Goal: Transaction & Acquisition: Purchase product/service

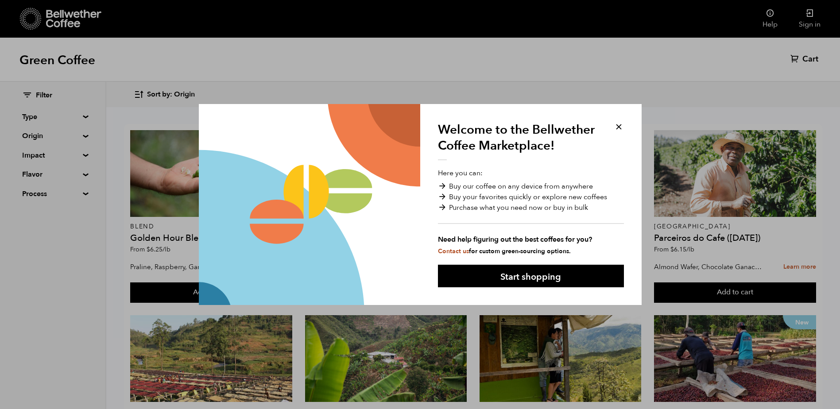
click at [620, 125] on button at bounding box center [619, 127] width 10 height 10
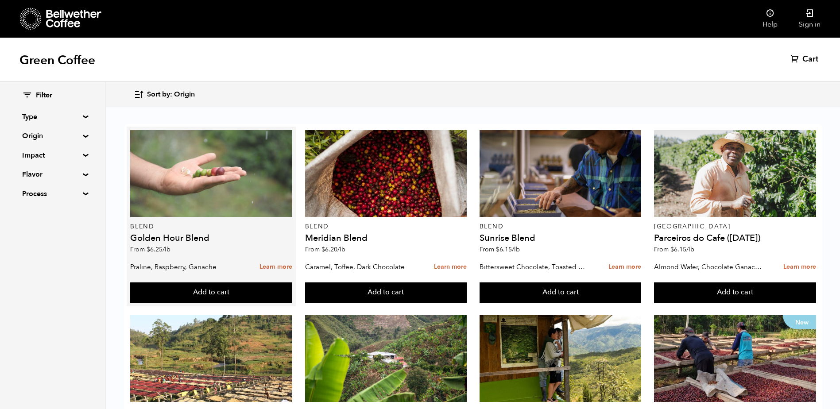
click at [228, 180] on div at bounding box center [211, 173] width 162 height 87
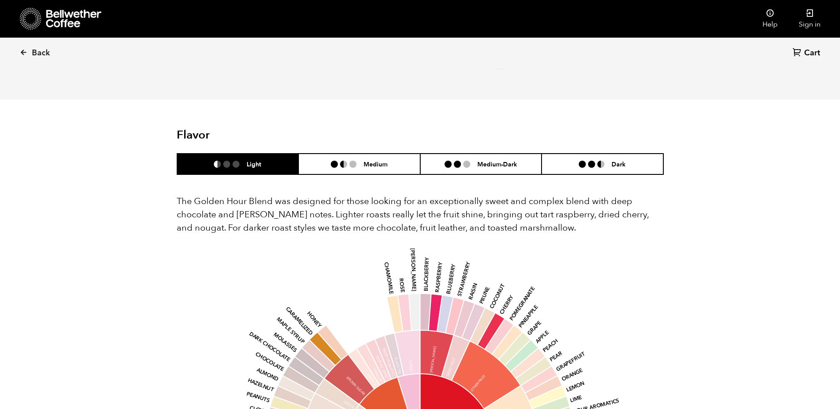
scroll to position [354, 0]
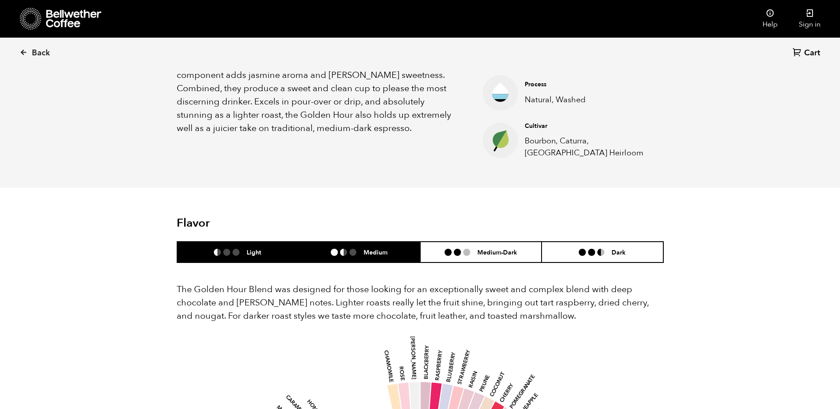
click at [377, 253] on h6 "Medium" at bounding box center [376, 252] width 24 height 8
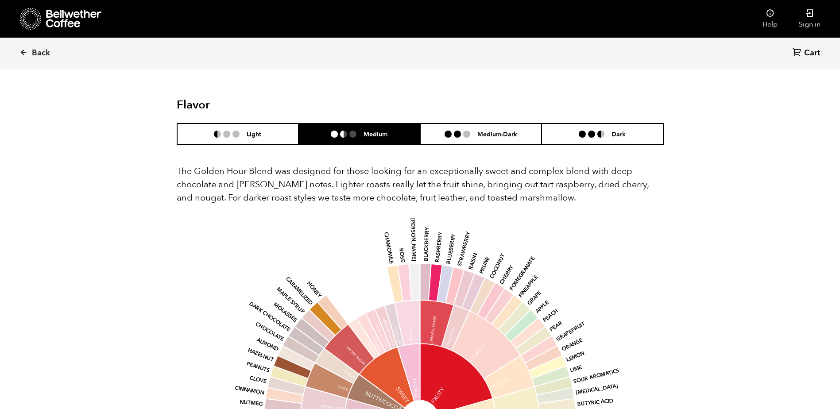
scroll to position [443, 0]
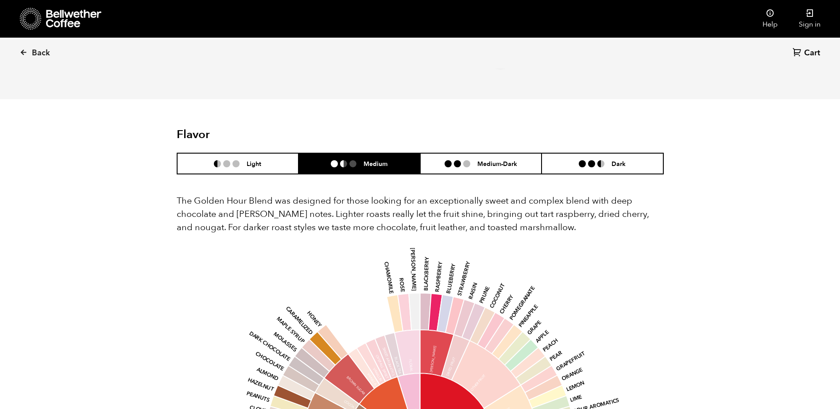
click at [370, 166] on h6 "Medium" at bounding box center [376, 164] width 24 height 8
click at [463, 167] on li at bounding box center [466, 163] width 7 height 7
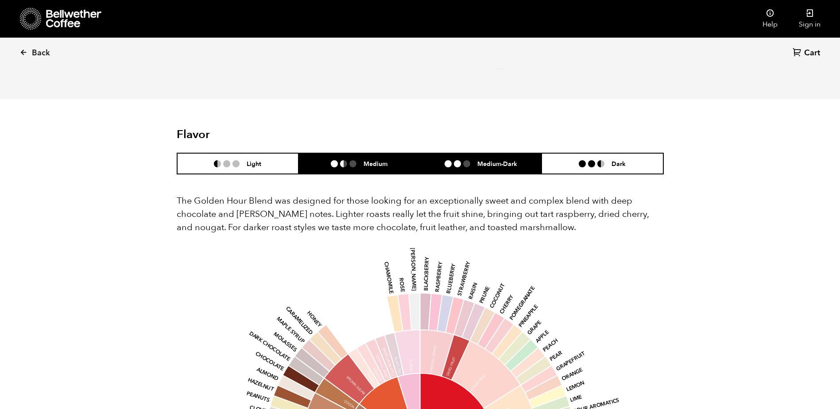
click at [365, 163] on h6 "Medium" at bounding box center [376, 164] width 24 height 8
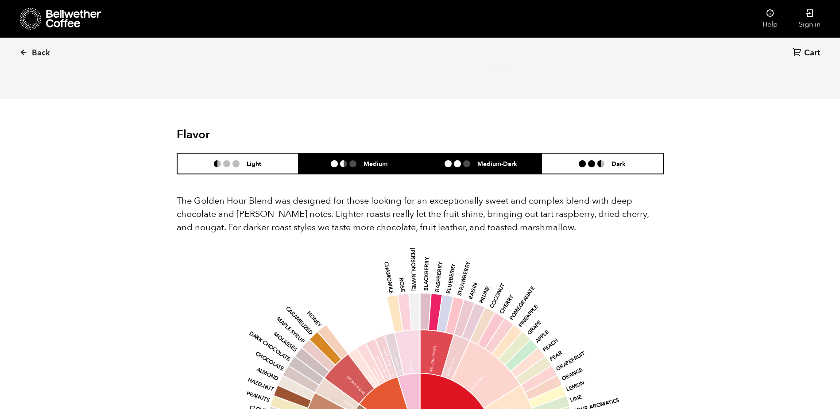
click at [483, 164] on h6 "Medium-Dark" at bounding box center [497, 164] width 40 height 8
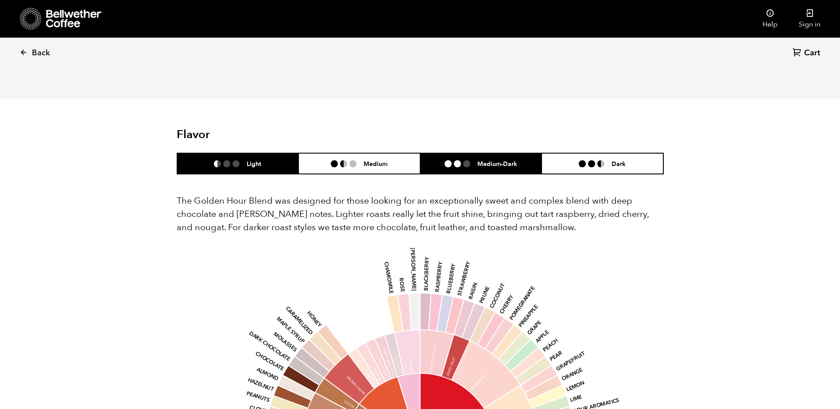
click at [225, 165] on li at bounding box center [226, 163] width 7 height 7
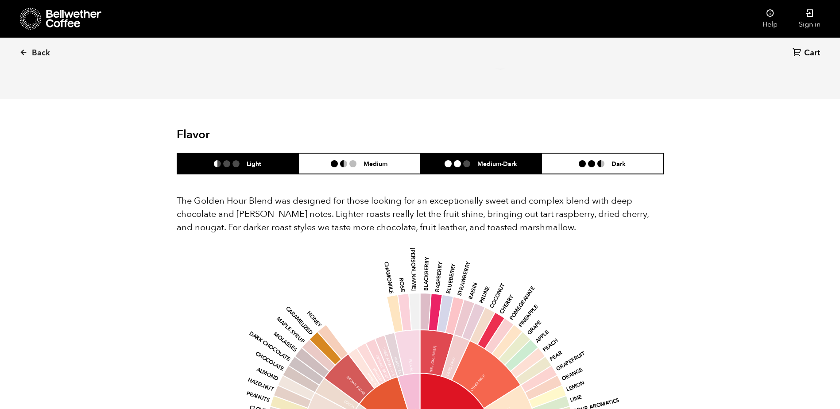
click at [477, 160] on h6 "Medium-Dark" at bounding box center [497, 164] width 40 height 8
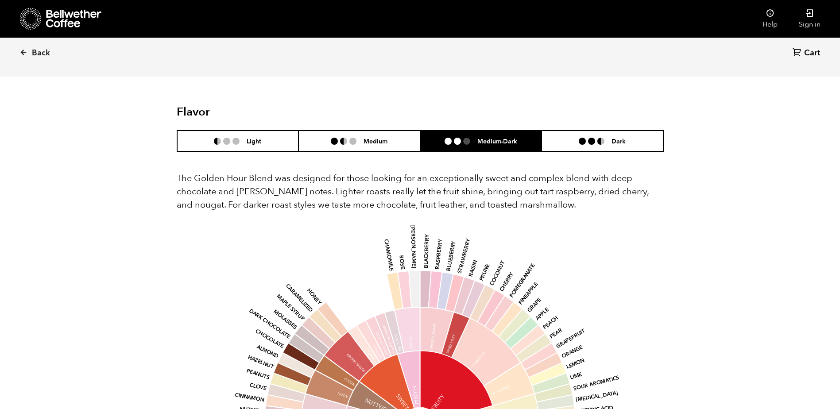
scroll to position [487, 0]
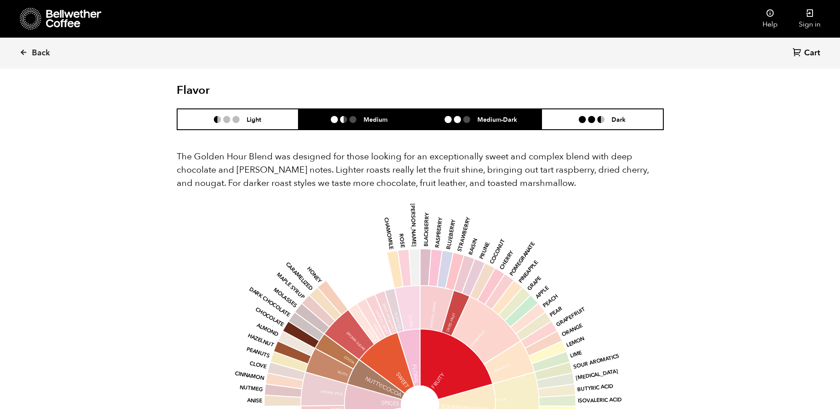
click at [366, 119] on h6 "Medium" at bounding box center [376, 120] width 24 height 8
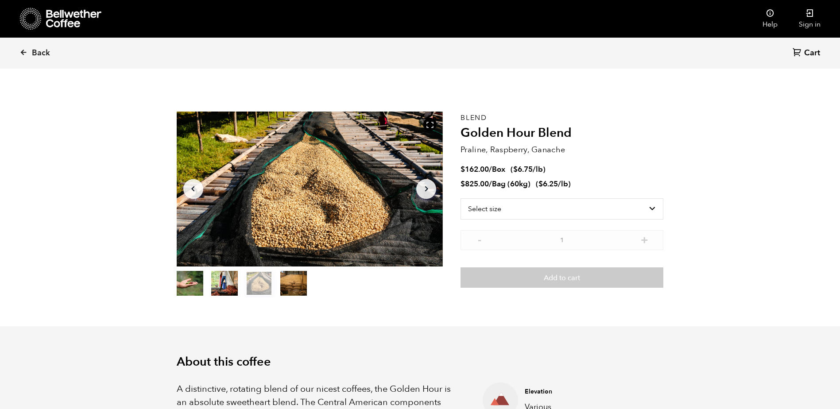
scroll to position [0, 0]
click at [225, 285] on button "item 1" at bounding box center [224, 285] width 27 height 25
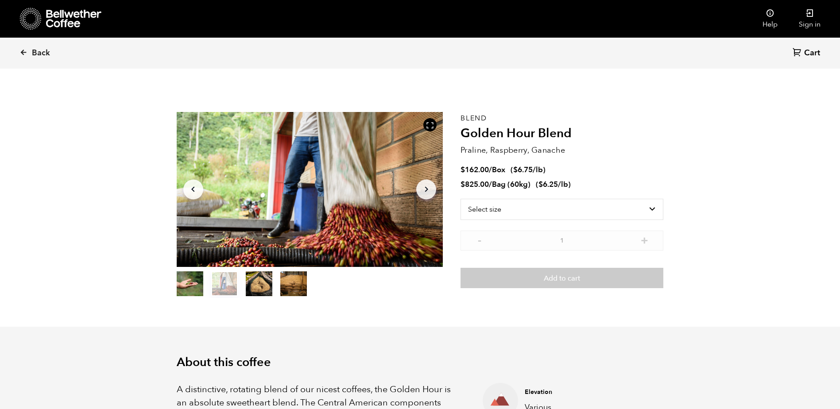
click at [258, 286] on button "item 2" at bounding box center [259, 285] width 27 height 25
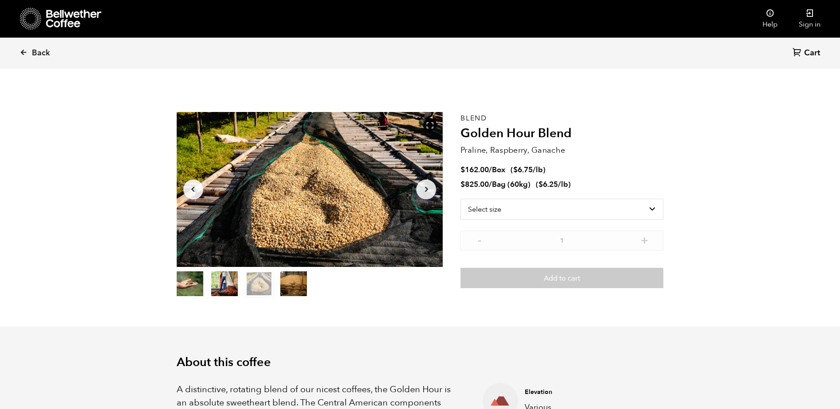
click at [294, 284] on button "item 3" at bounding box center [293, 285] width 27 height 25
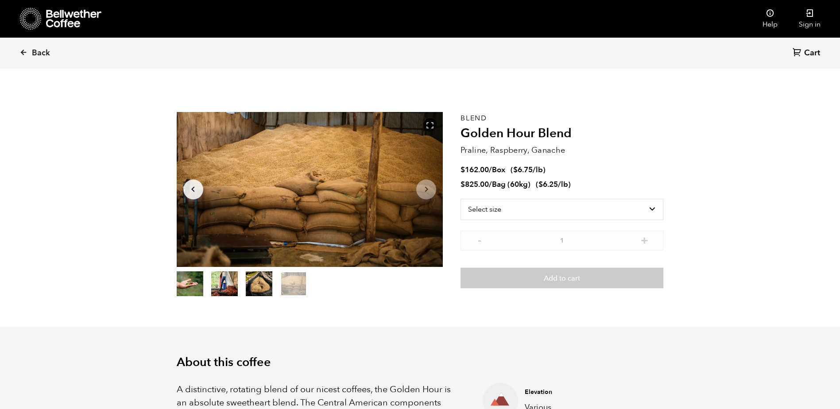
click at [191, 286] on button "item 0" at bounding box center [190, 285] width 27 height 25
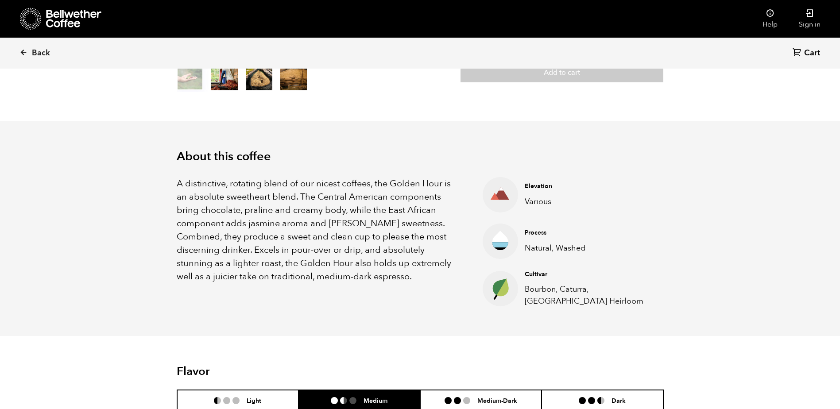
scroll to position [221, 0]
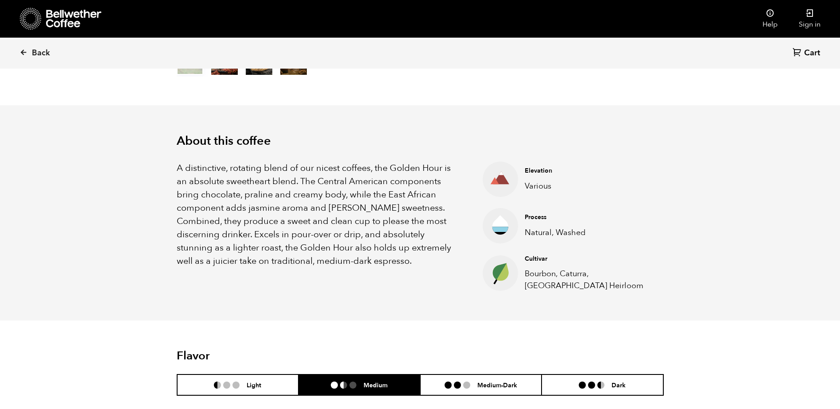
click at [183, 216] on p "A distinctive, rotating blend of our nicest coffees, the Golden Hour is an abso…" at bounding box center [319, 215] width 284 height 106
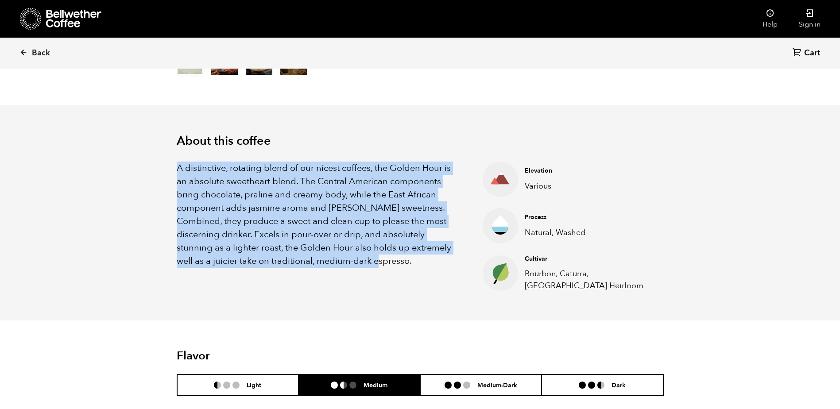
drag, startPoint x: 178, startPoint y: 167, endPoint x: 369, endPoint y: 261, distance: 213.7
click at [369, 261] on p "A distinctive, rotating blend of our nicest coffees, the Golden Hour is an abso…" at bounding box center [319, 215] width 284 height 106
copy p "A distinctive, rotating blend of our nicest coffees, the Golden Hour is an abso…"
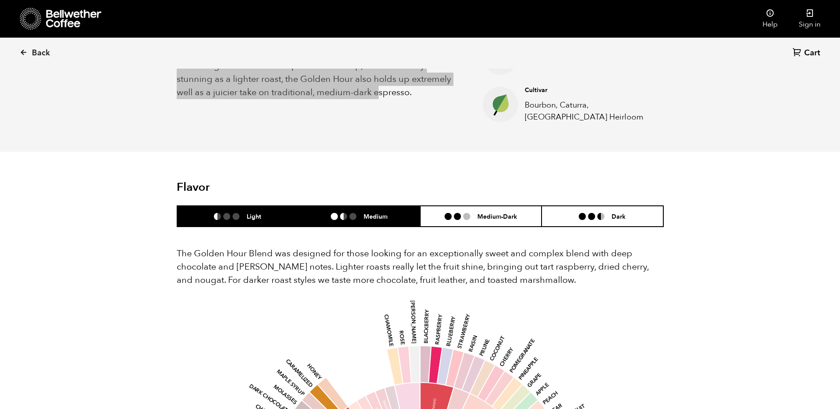
scroll to position [399, 0]
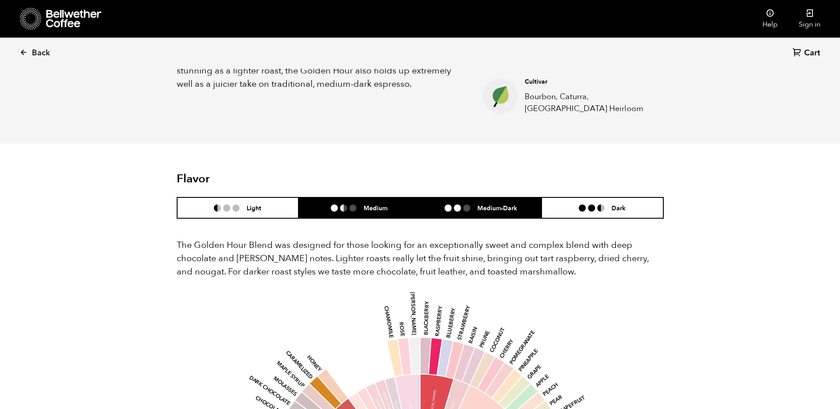
click at [484, 207] on h6 "Medium-Dark" at bounding box center [497, 208] width 40 height 8
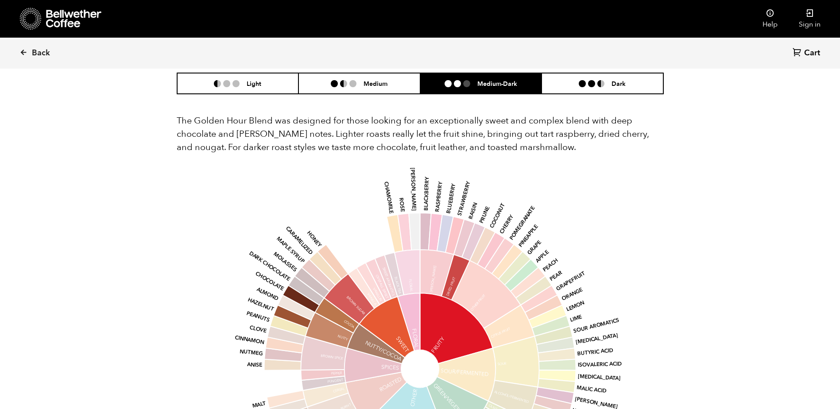
scroll to position [532, 0]
